Goal: Complete application form

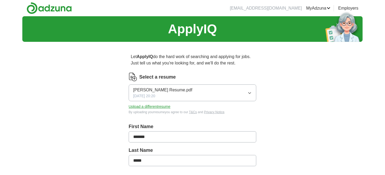
click at [139, 105] on button "Upload a different resume" at bounding box center [150, 107] width 42 height 6
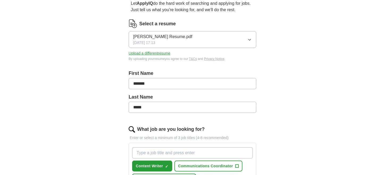
scroll to position [160, 0]
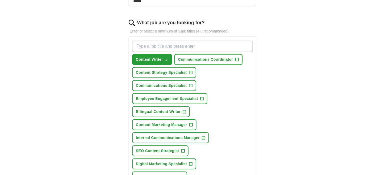
click at [221, 60] on span "Communications Coordinator" at bounding box center [205, 60] width 55 height 6
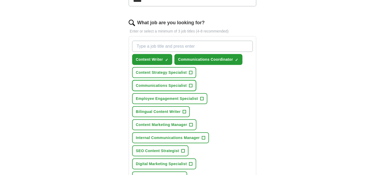
click at [180, 88] on button "Communications Specialist +" at bounding box center [164, 85] width 64 height 11
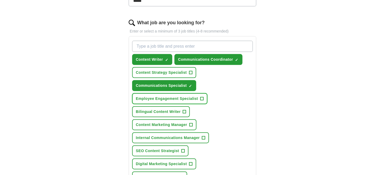
click at [179, 98] on span "Employee Engagement Specialist" at bounding box center [167, 99] width 62 height 6
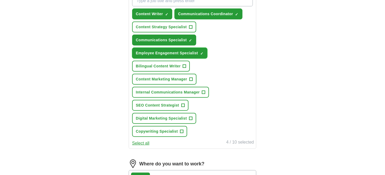
scroll to position [213, 0]
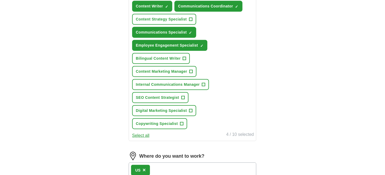
click at [139, 132] on button "Select all" at bounding box center [140, 135] width 17 height 6
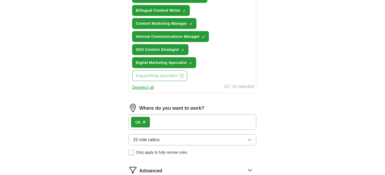
scroll to position [266, 0]
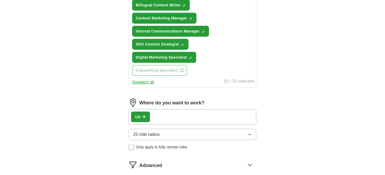
click at [184, 109] on div "US ×" at bounding box center [193, 116] width 128 height 15
click at [146, 112] on div "US ×" at bounding box center [140, 117] width 19 height 11
click at [145, 114] on span "×" at bounding box center [144, 117] width 3 height 6
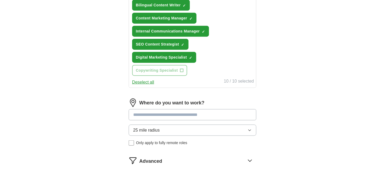
click at [145, 109] on input at bounding box center [193, 114] width 128 height 11
type input "*"
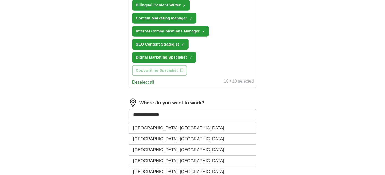
type input "**********"
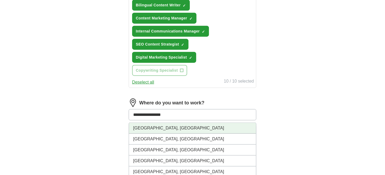
click at [146, 123] on li "[GEOGRAPHIC_DATA], [GEOGRAPHIC_DATA]" at bounding box center [192, 128] width 127 height 11
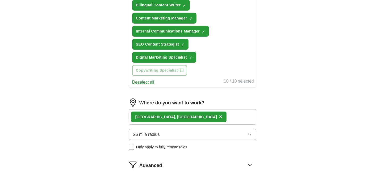
click at [218, 160] on div "Advanced" at bounding box center [197, 164] width 117 height 9
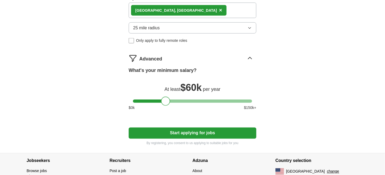
drag, startPoint x: 171, startPoint y: 88, endPoint x: 166, endPoint y: 90, distance: 4.6
click at [166, 90] on div "What's your minimum salary? At least $ 60k per year $ 0 k $ 150 k+" at bounding box center [193, 91] width 128 height 48
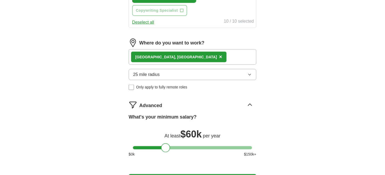
scroll to position [319, 0]
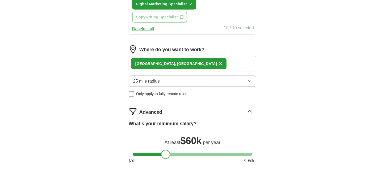
click at [174, 91] on span "Only apply to fully remote roles" at bounding box center [161, 94] width 51 height 6
click at [208, 56] on div "Remote ([GEOGRAPHIC_DATA]) ×" at bounding box center [193, 63] width 128 height 15
click at [190, 56] on div "[GEOGRAPHIC_DATA], [GEOGRAPHIC_DATA] ×" at bounding box center [193, 63] width 128 height 15
click at [198, 56] on div "[GEOGRAPHIC_DATA], [GEOGRAPHIC_DATA] ×" at bounding box center [193, 63] width 128 height 15
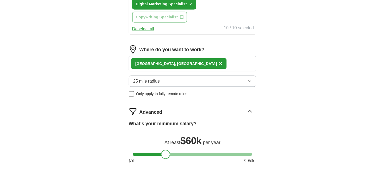
click at [177, 58] on div "[GEOGRAPHIC_DATA], [GEOGRAPHIC_DATA] ×" at bounding box center [179, 63] width 96 height 11
click at [219, 60] on span "×" at bounding box center [220, 63] width 3 height 6
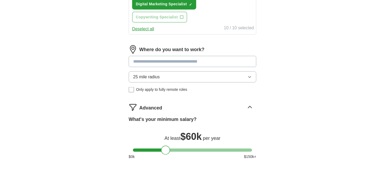
click at [174, 56] on input at bounding box center [193, 61] width 128 height 11
type input "*"
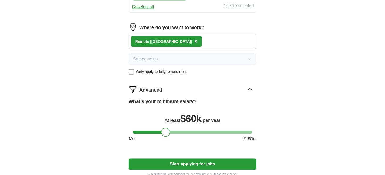
scroll to position [373, 0]
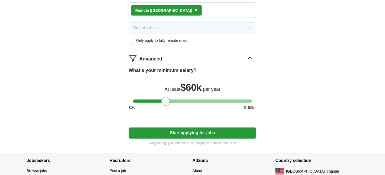
click at [225, 127] on button "Start applying for jobs" at bounding box center [193, 132] width 128 height 11
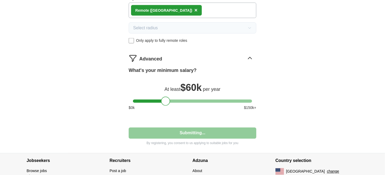
select select "**"
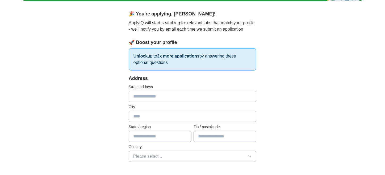
scroll to position [53, 0]
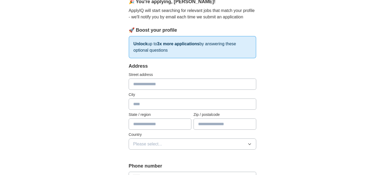
click at [175, 80] on input "text" at bounding box center [193, 84] width 128 height 11
type input "**********"
type input "**"
type input "*****"
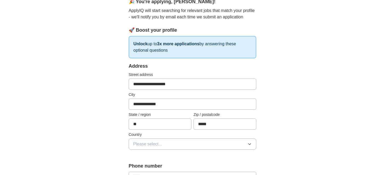
scroll to position [106, 0]
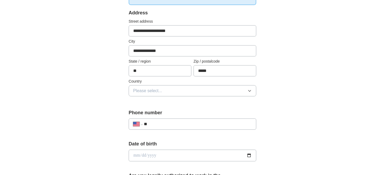
click at [180, 89] on button "Please select..." at bounding box center [193, 90] width 128 height 11
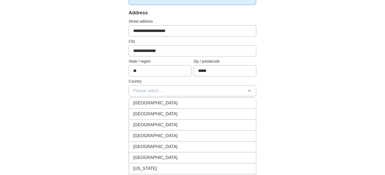
click at [166, 112] on div "[GEOGRAPHIC_DATA]" at bounding box center [192, 114] width 119 height 6
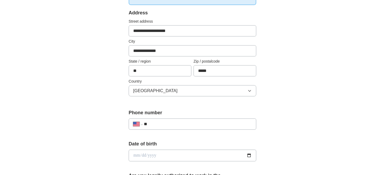
click at [165, 124] on input "**" at bounding box center [198, 124] width 108 height 6
type input "**********"
click at [284, 125] on div "**********" at bounding box center [192, 152] width 341 height 485
click at [247, 155] on input "date" at bounding box center [193, 156] width 128 height 12
click at [224, 157] on input "date" at bounding box center [193, 156] width 128 height 12
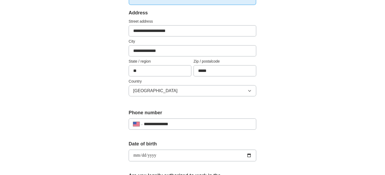
type input "**********"
click at [299, 114] on div "**********" at bounding box center [192, 152] width 341 height 485
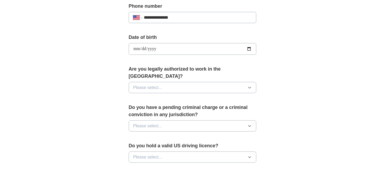
click at [155, 84] on span "Please select..." at bounding box center [147, 87] width 29 height 6
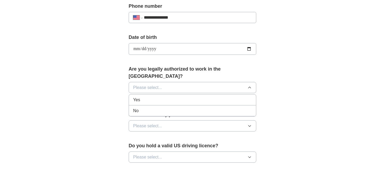
click at [153, 97] on div "Yes" at bounding box center [192, 100] width 119 height 6
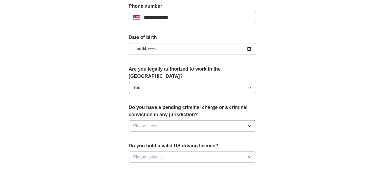
click at [146, 123] on span "Please select..." at bounding box center [147, 126] width 29 height 6
click at [145, 146] on div "No" at bounding box center [192, 149] width 119 height 6
click at [141, 154] on span "Please select..." at bounding box center [147, 157] width 29 height 6
click at [143, 165] on li "Yes" at bounding box center [192, 169] width 127 height 11
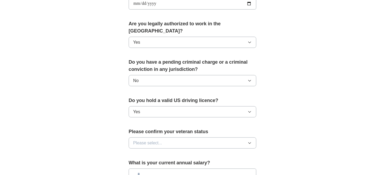
scroll to position [266, 0]
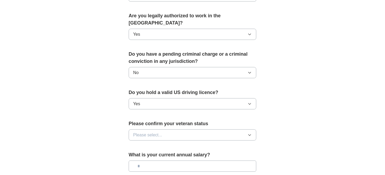
click at [172, 129] on button "Please select..." at bounding box center [193, 134] width 128 height 11
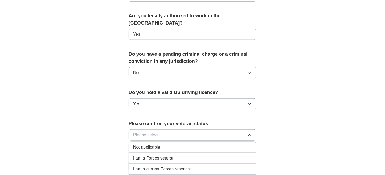
click at [163, 144] on div "Not applicable" at bounding box center [192, 147] width 119 height 6
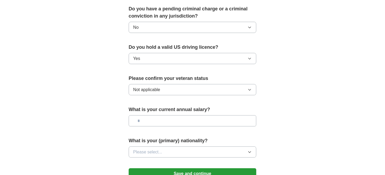
scroll to position [319, 0]
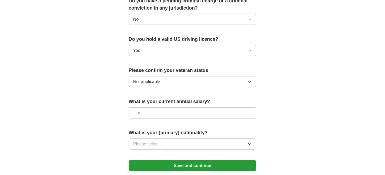
click at [171, 107] on input "text" at bounding box center [193, 112] width 128 height 11
click at [171, 138] on button "Please select..." at bounding box center [193, 143] width 128 height 11
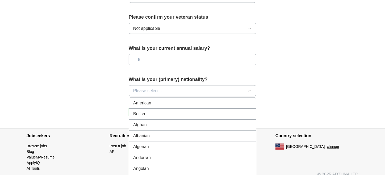
click at [154, 100] on div "American" at bounding box center [192, 103] width 119 height 6
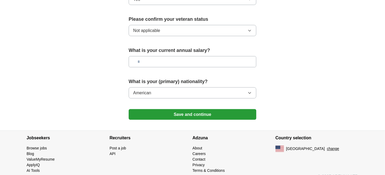
click at [220, 109] on button "Save and continue" at bounding box center [193, 114] width 128 height 11
